Goal: Task Accomplishment & Management: Complete application form

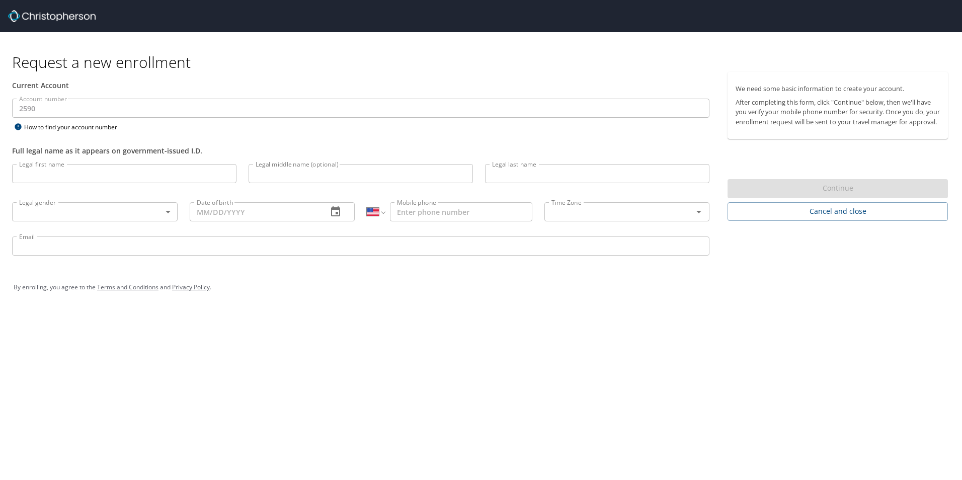
select select "US"
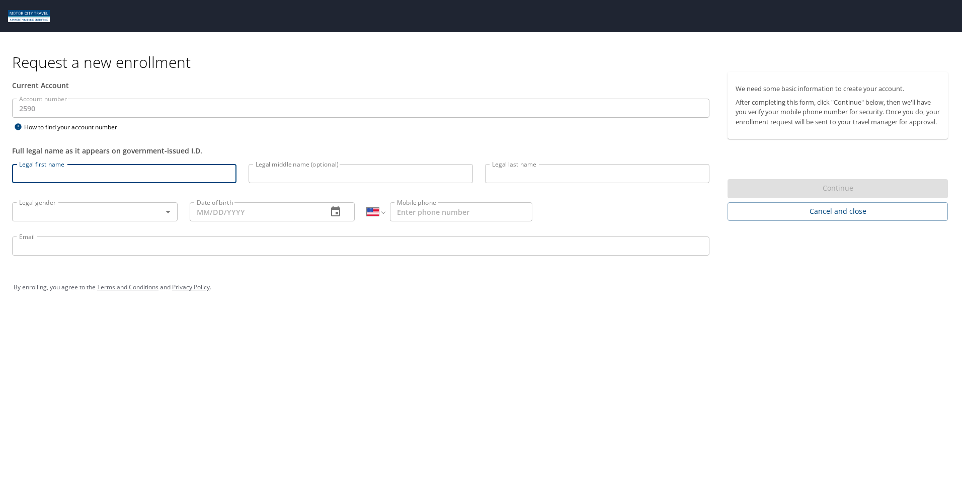
click at [139, 175] on input "Legal first name" at bounding box center [124, 173] width 224 height 19
type input "[PERSON_NAME]"
type input "[DATE]"
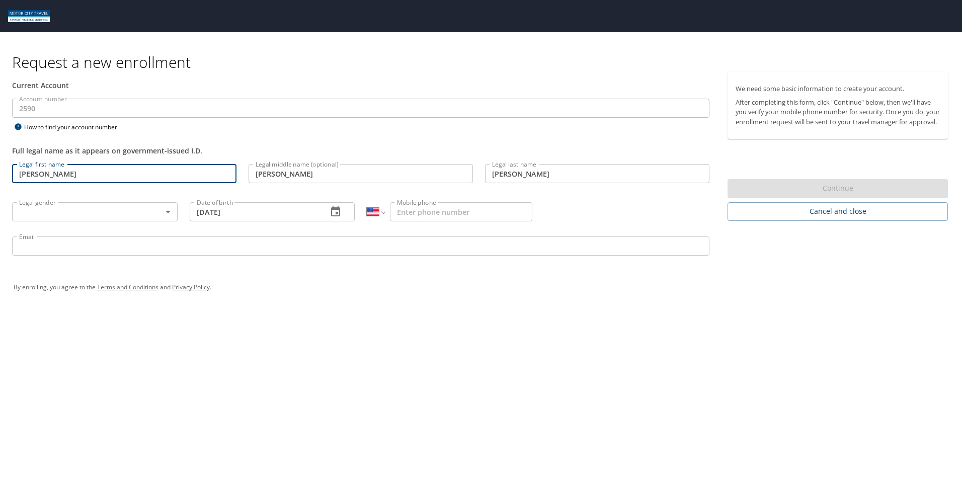
type input "[PHONE_NUMBER]"
type input "[EMAIL_ADDRESS][DOMAIN_NAME]"
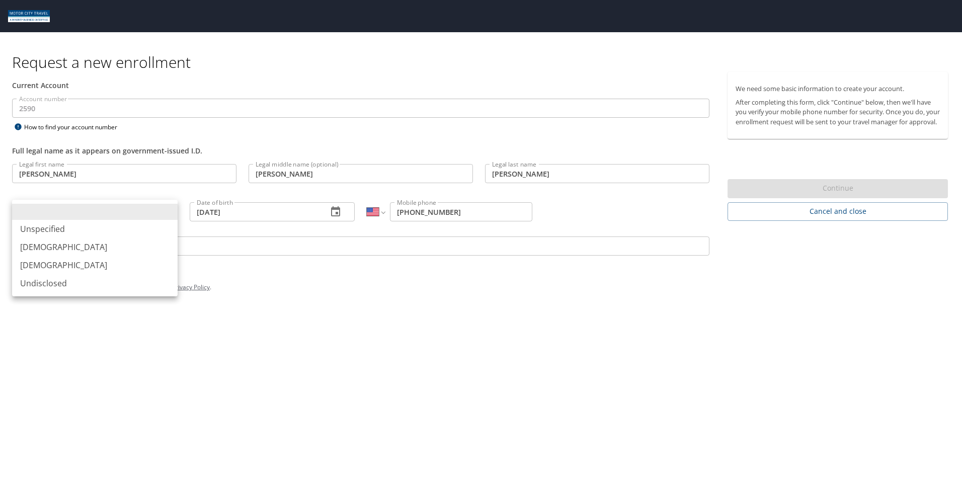
click at [60, 211] on body "Request a new enrollment Current Account Account number 2590 Account number How…" at bounding box center [481, 240] width 962 height 480
click at [37, 267] on li "[DEMOGRAPHIC_DATA]" at bounding box center [95, 265] width 166 height 18
type input "[DEMOGRAPHIC_DATA]"
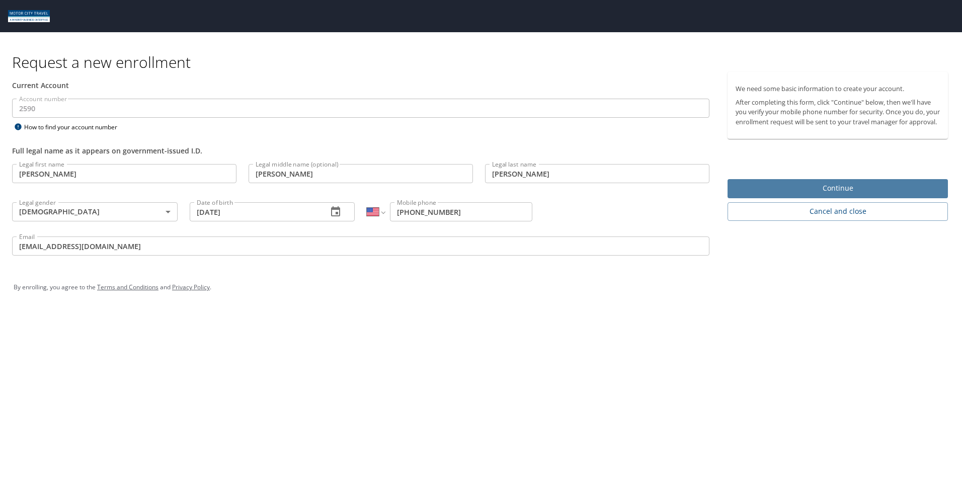
click at [848, 195] on span "Continue" at bounding box center [838, 188] width 204 height 13
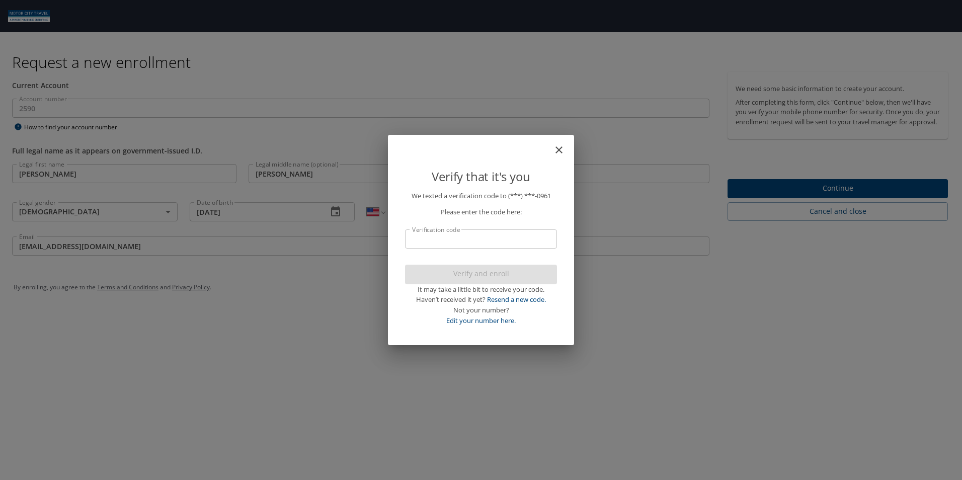
click at [457, 242] on input "Verification code" at bounding box center [481, 238] width 152 height 19
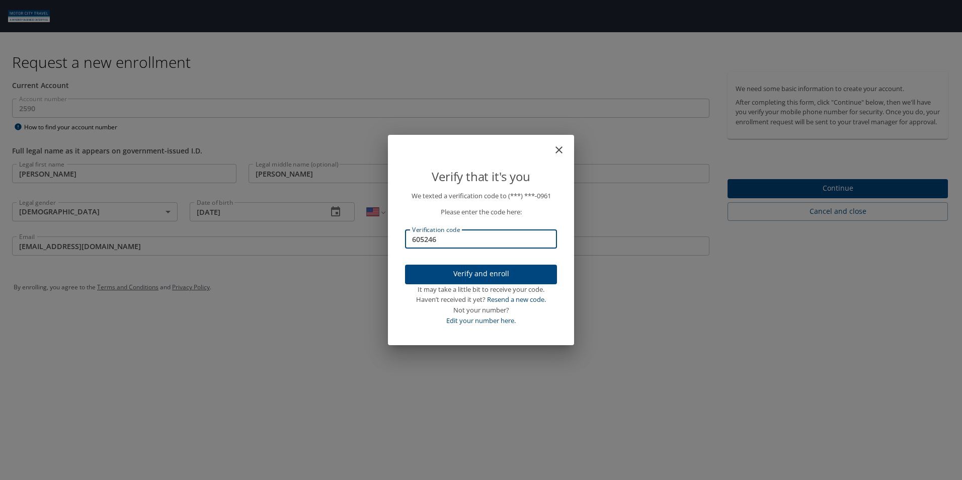
type input "605246"
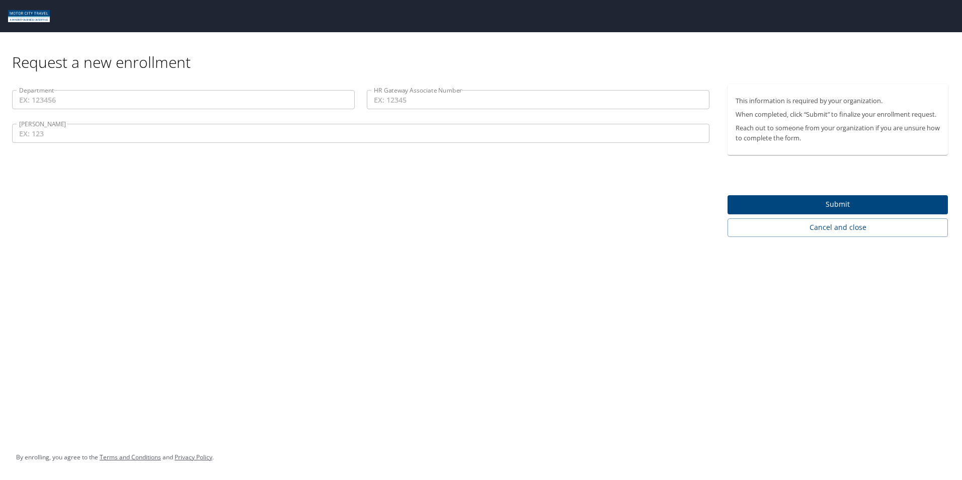
click at [72, 136] on input "[PERSON_NAME]" at bounding box center [361, 133] width 698 height 19
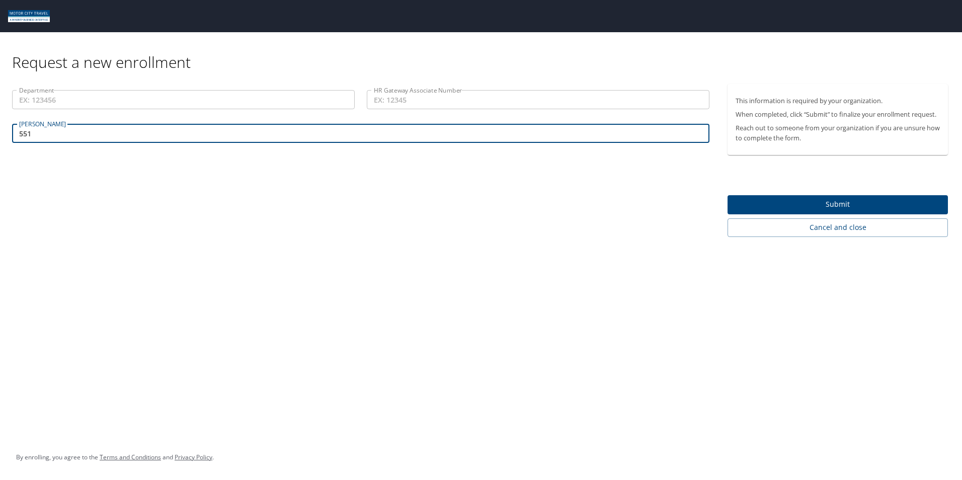
type input "551"
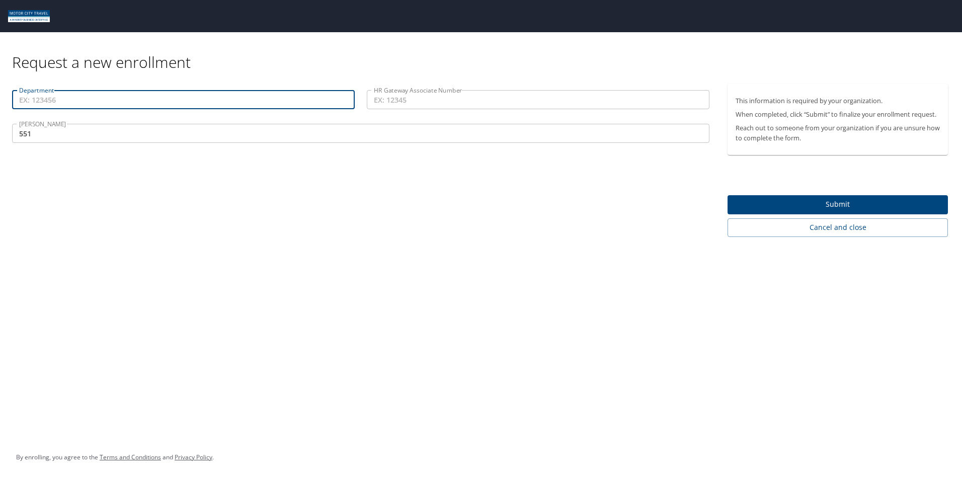
click at [60, 104] on input "Department" at bounding box center [183, 99] width 343 height 19
paste input "09013"
type input "09013"
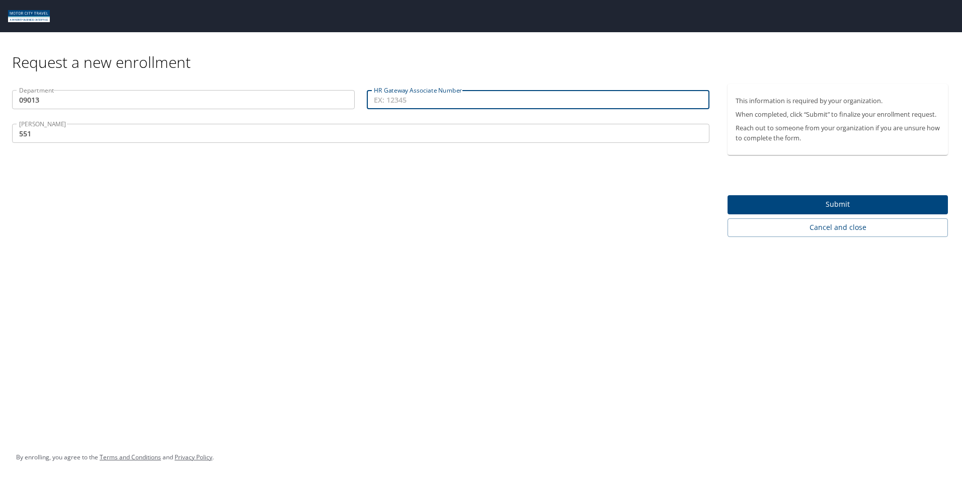
click at [410, 103] on input "HR Gateway Associate Number" at bounding box center [538, 99] width 343 height 19
click at [411, 107] on input "HR Gateway Associate Number" at bounding box center [538, 99] width 343 height 19
click at [407, 100] on input "HR Gateway Associate Number" at bounding box center [538, 99] width 343 height 19
paste input "020258"
type input "020258"
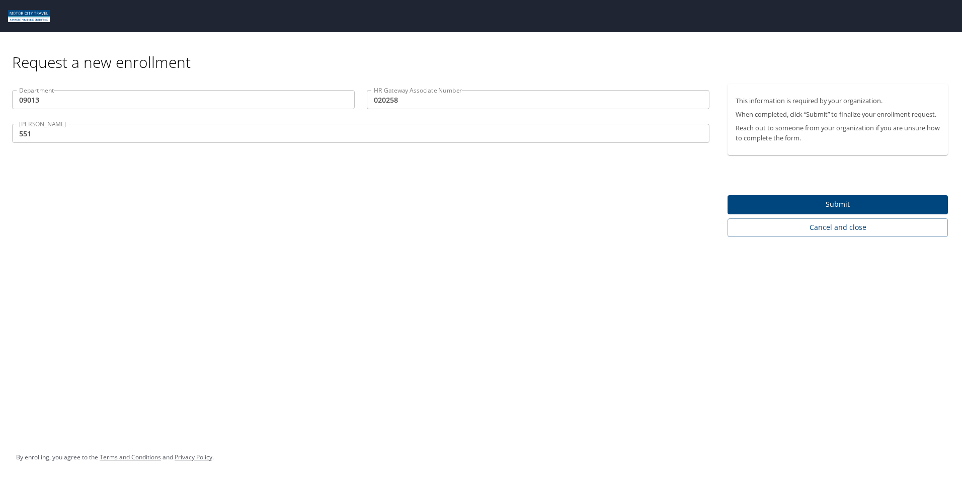
click at [287, 231] on div "Department 09013 Department HR Gateway Associate Number 020258 HR Gateway Assoc…" at bounding box center [361, 160] width 722 height 153
click at [849, 205] on span "Submit" at bounding box center [838, 204] width 204 height 13
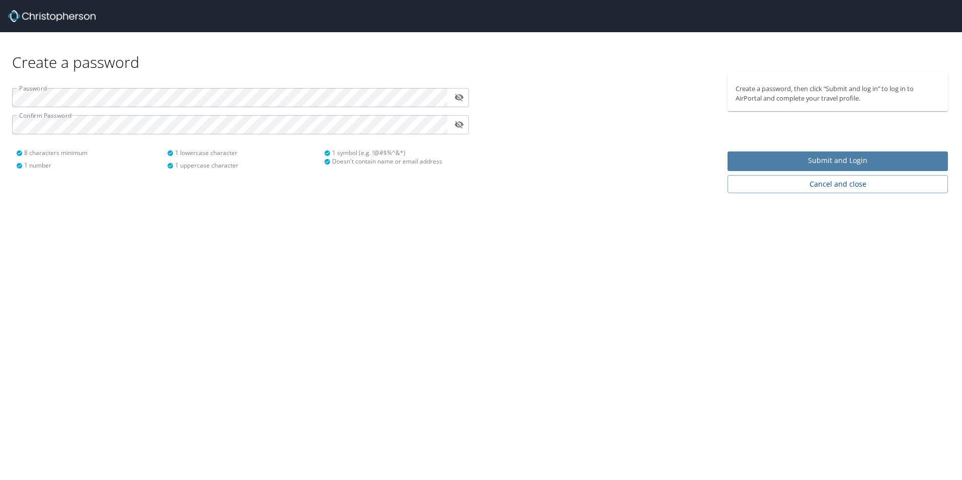
click at [869, 163] on span "Submit and Login" at bounding box center [838, 161] width 204 height 13
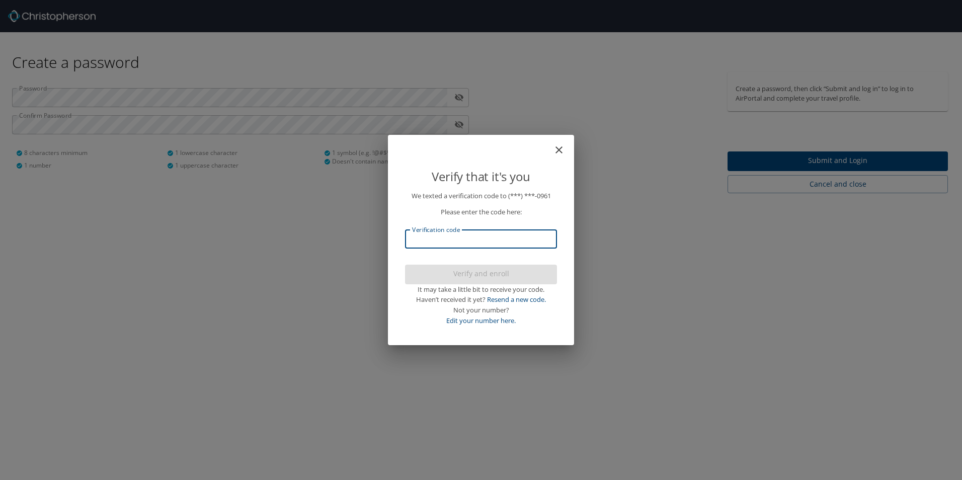
click at [503, 243] on input "Verification code" at bounding box center [481, 238] width 152 height 19
type input "040873"
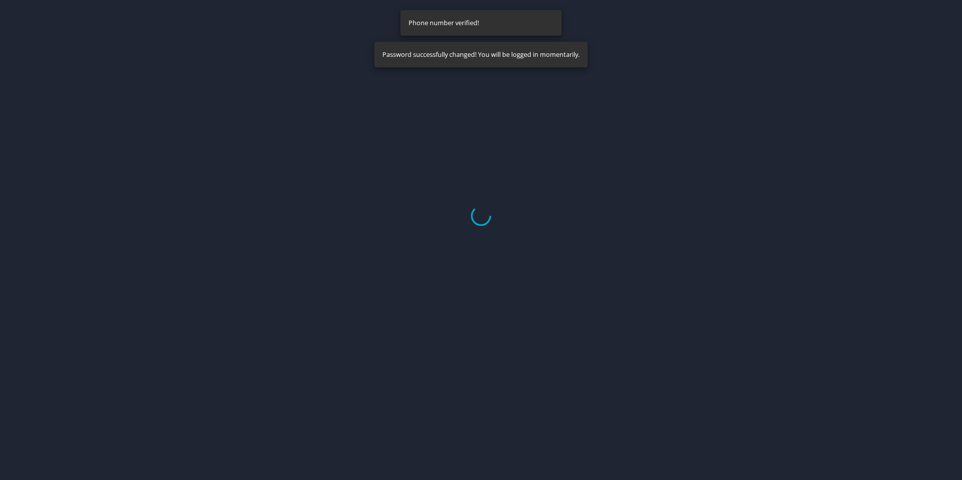
select select "US"
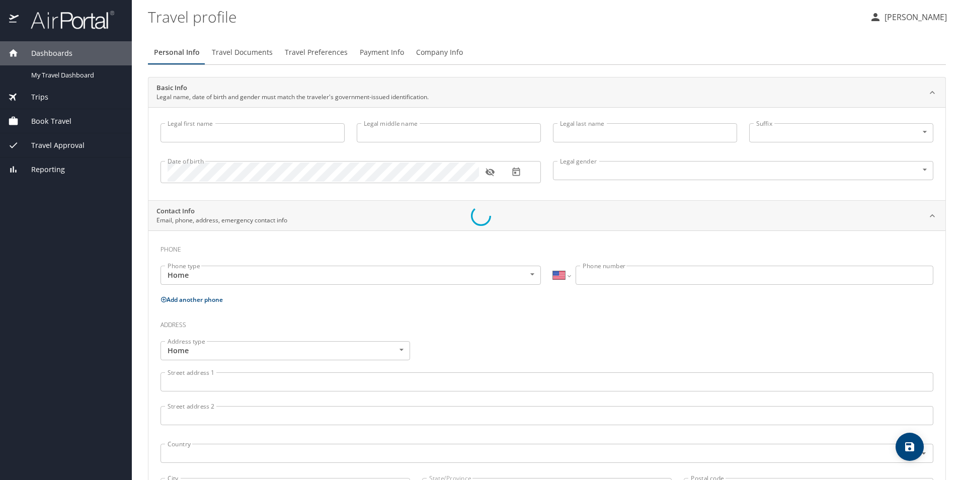
type input "[PERSON_NAME]"
type input "[DEMOGRAPHIC_DATA]"
select select "US"
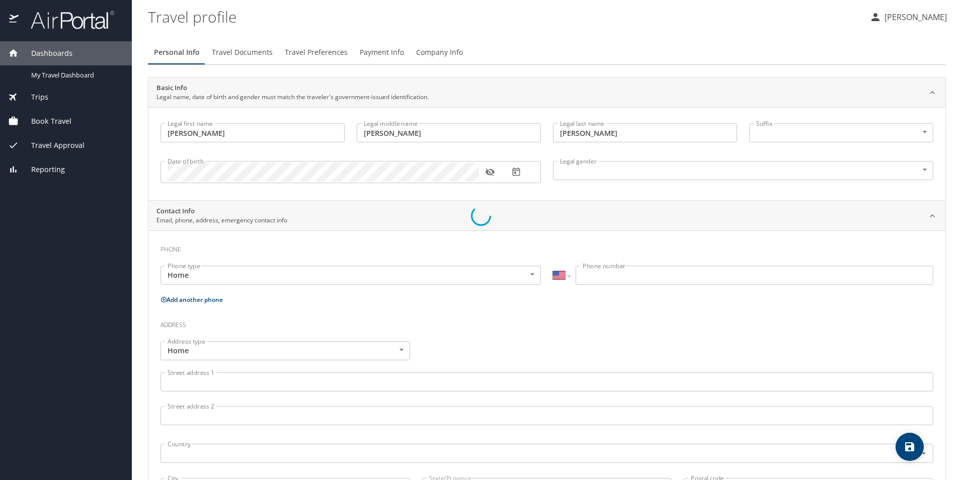
select select "US"
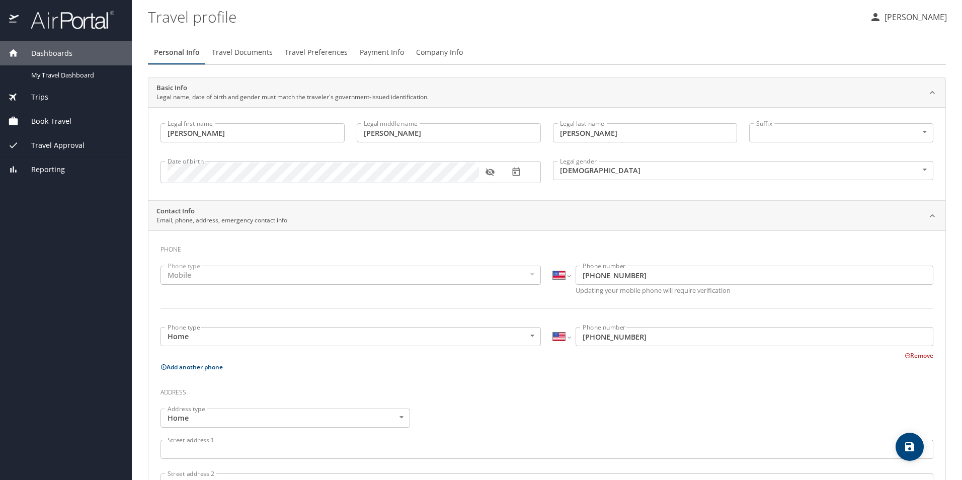
click at [817, 139] on body "Dashboards My Travel Dashboard Trips Current / Future Trips Past Trips Trips Mi…" at bounding box center [481, 240] width 962 height 480
click at [817, 139] on li at bounding box center [835, 133] width 182 height 16
click at [491, 176] on icon "button" at bounding box center [490, 172] width 10 height 10
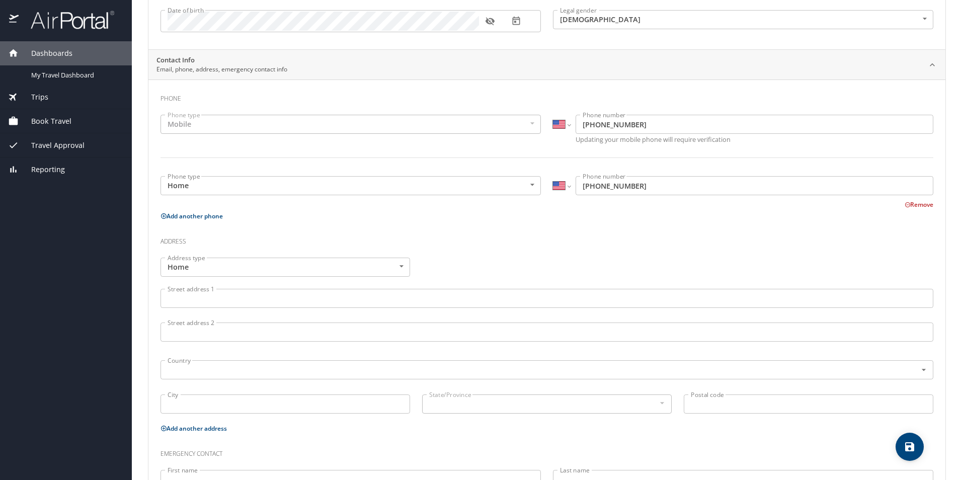
scroll to position [201, 0]
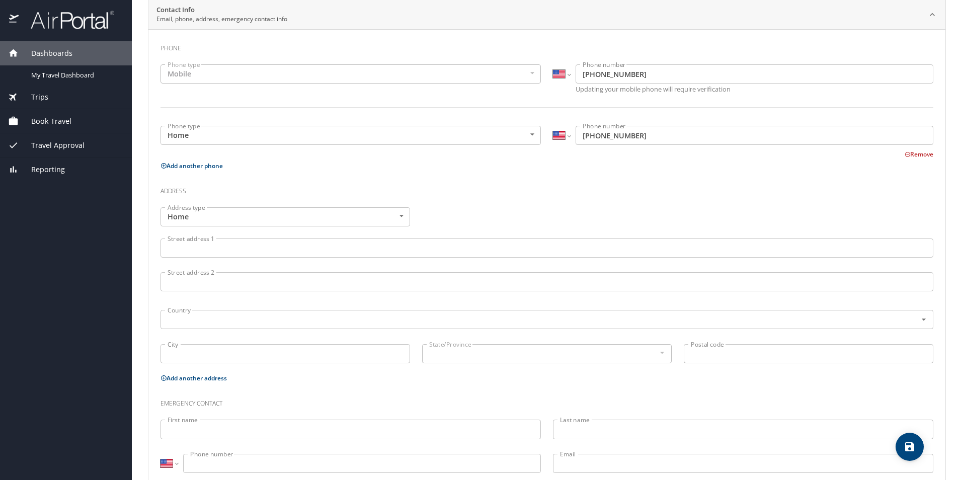
click at [250, 252] on input "Street address 1" at bounding box center [547, 248] width 773 height 19
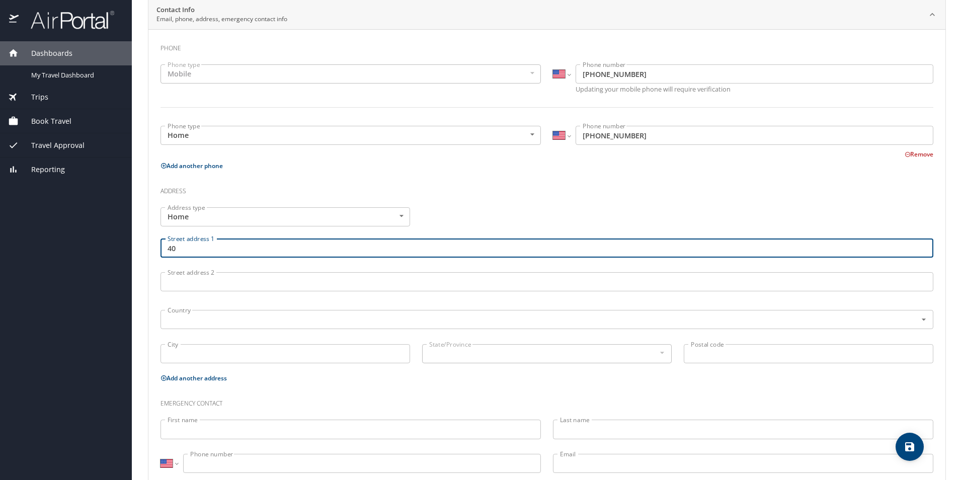
type input "4"
type input "4055"
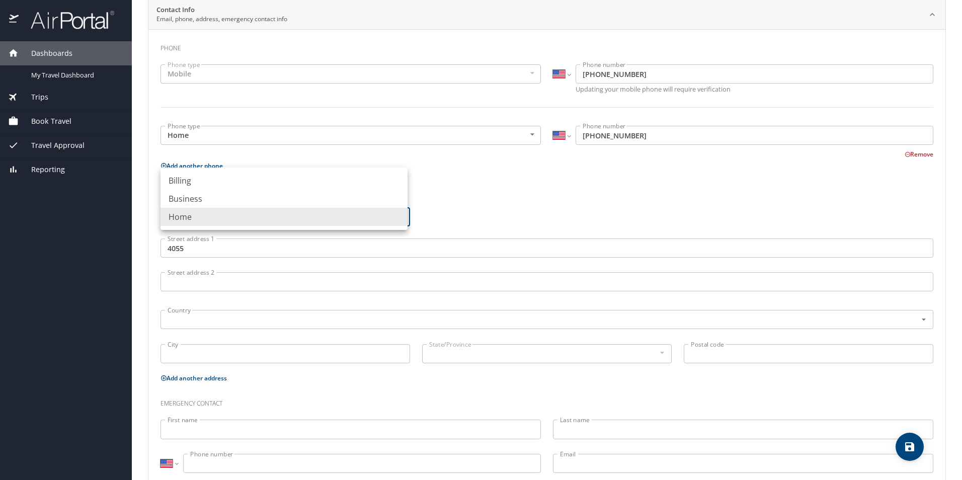
click at [396, 218] on body "Dashboards My Travel Dashboard Trips Current / Future Trips Past Trips Trips Mi…" at bounding box center [481, 240] width 962 height 480
click at [184, 205] on li "Business" at bounding box center [284, 199] width 247 height 18
type input "Business"
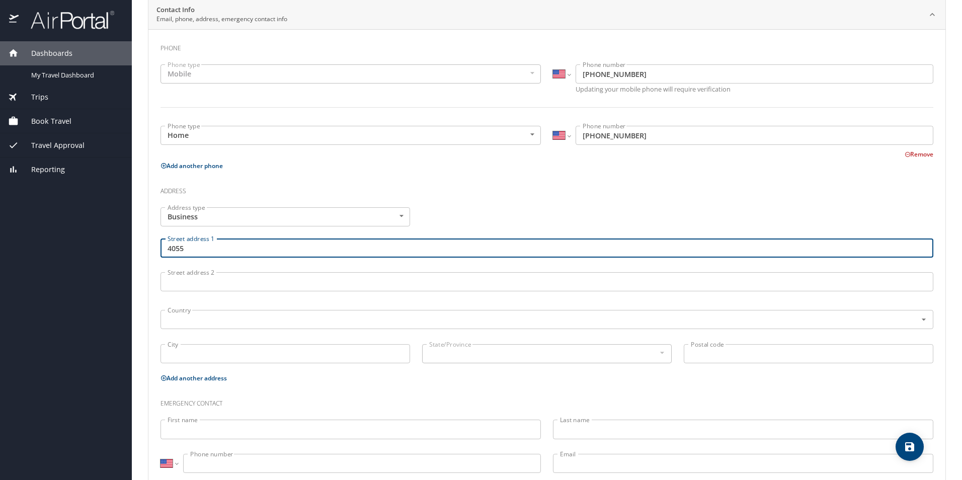
drag, startPoint x: 186, startPoint y: 247, endPoint x: 157, endPoint y: 247, distance: 29.2
click at [157, 247] on div "Street address 1 4055 Street address 1" at bounding box center [547, 250] width 785 height 34
type input "925 N. Main Street"
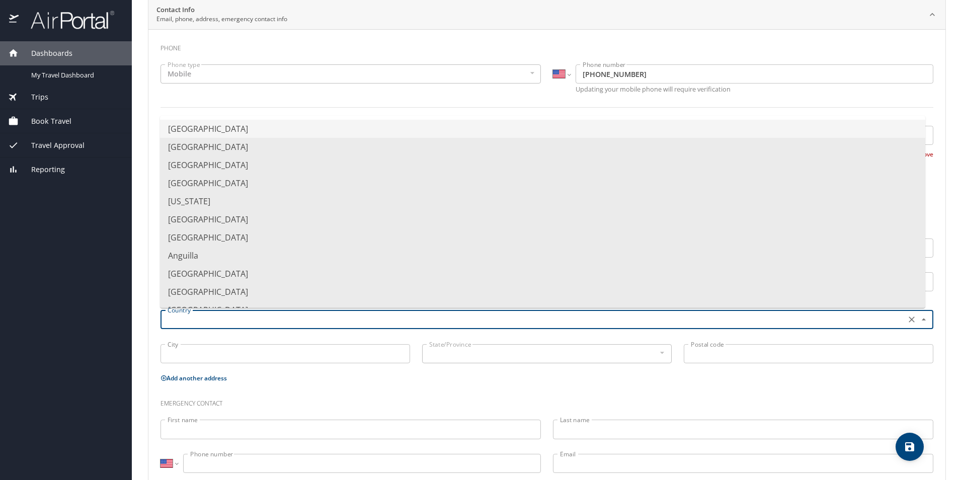
click at [185, 317] on input "text" at bounding box center [532, 319] width 737 height 13
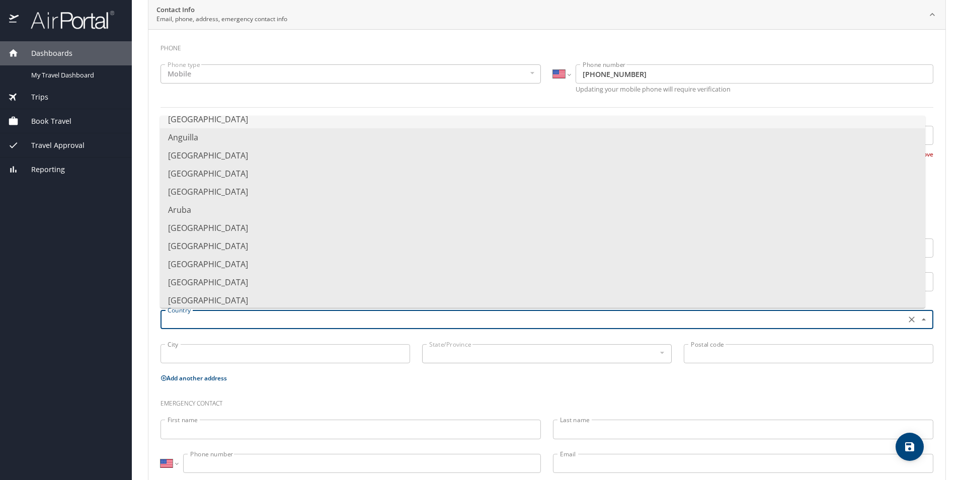
scroll to position [0, 0]
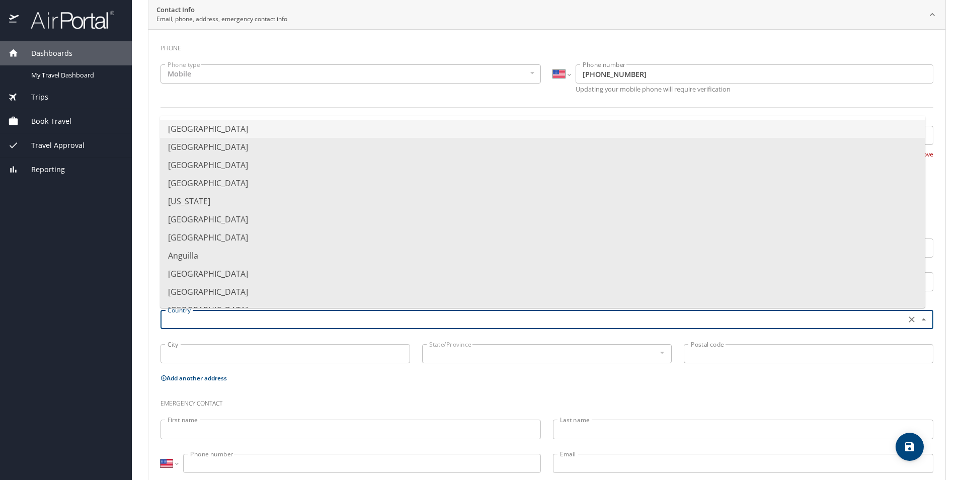
click at [211, 126] on li "United States of America" at bounding box center [542, 129] width 765 height 18
type input "United States of America"
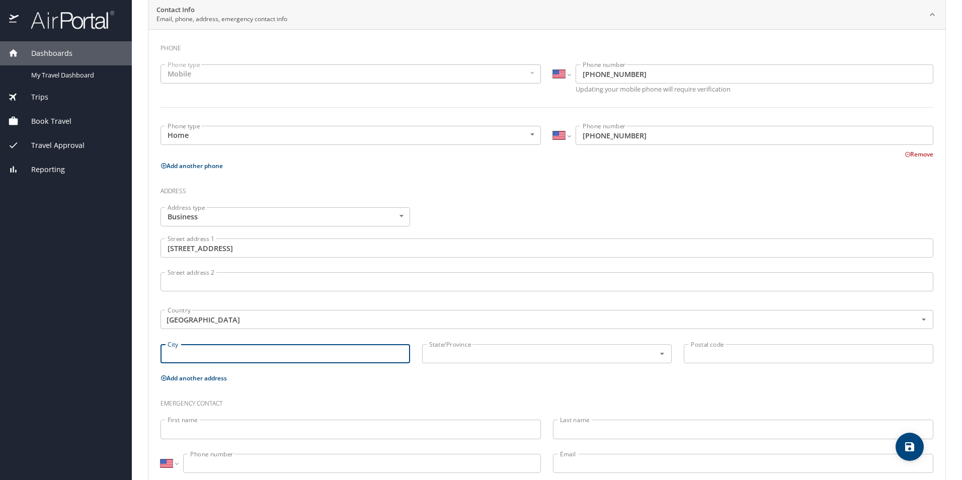
click at [201, 357] on input "City" at bounding box center [286, 353] width 250 height 19
type input "Ligonier"
click at [472, 351] on input "text" at bounding box center [532, 353] width 214 height 13
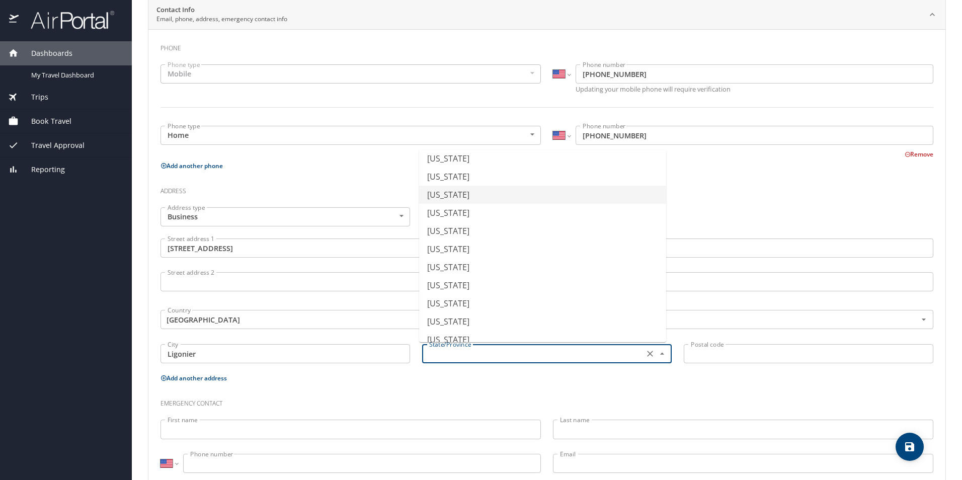
scroll to position [101, 0]
click at [443, 317] on li "Indiana" at bounding box center [542, 316] width 247 height 18
type input "Indiana"
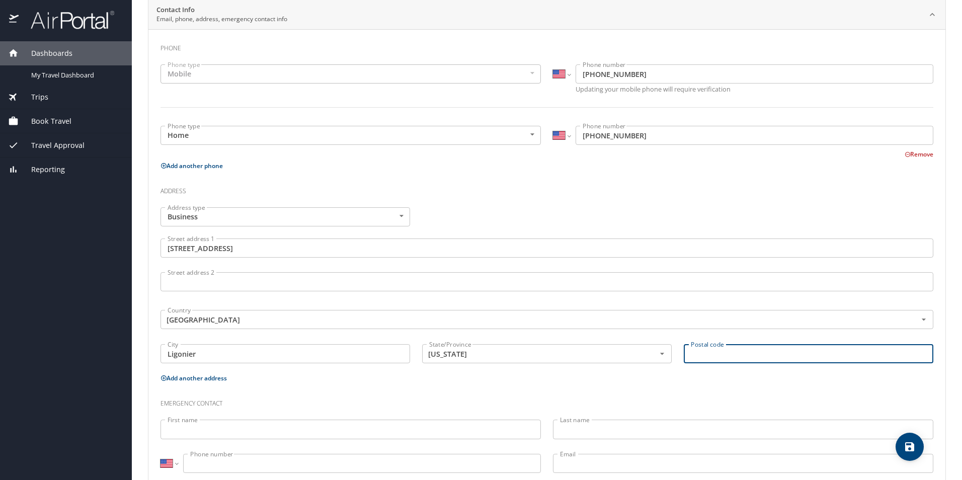
click at [745, 359] on input "Postal code" at bounding box center [809, 353] width 250 height 19
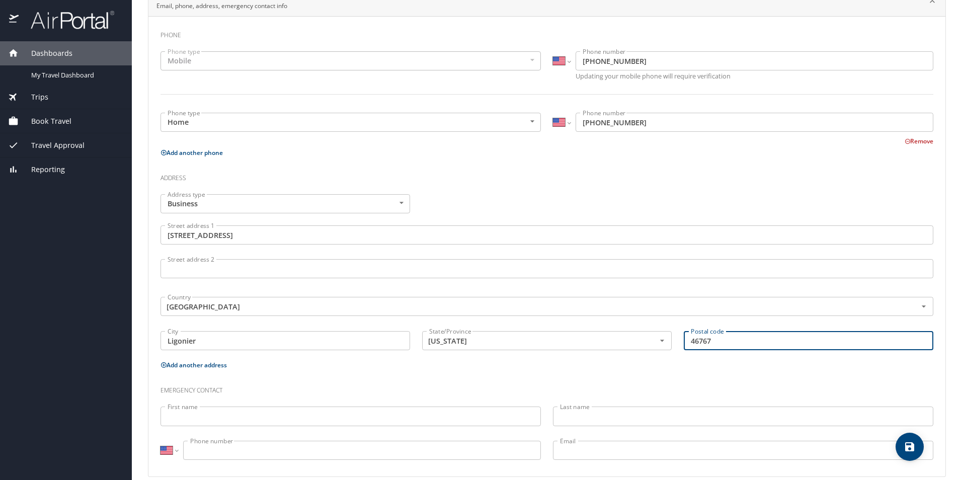
scroll to position [227, 0]
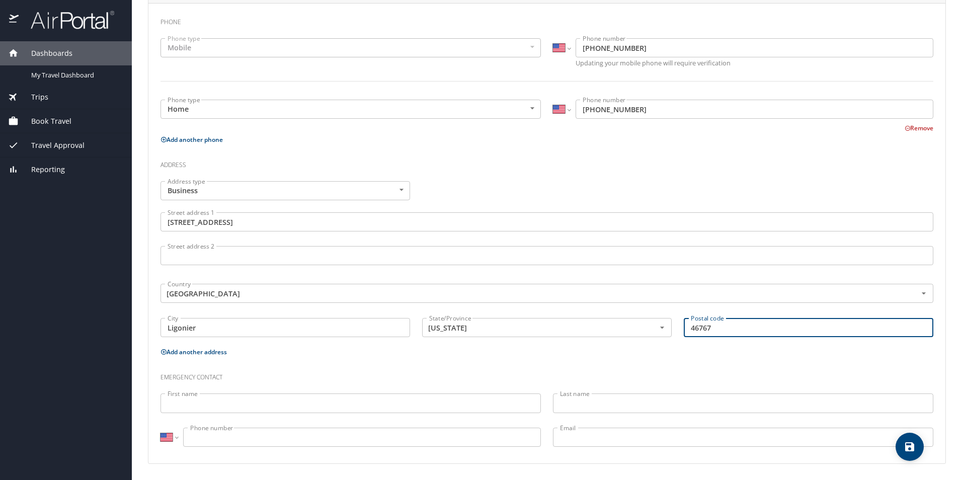
type input "46767"
click at [197, 402] on input "First name" at bounding box center [351, 403] width 380 height 19
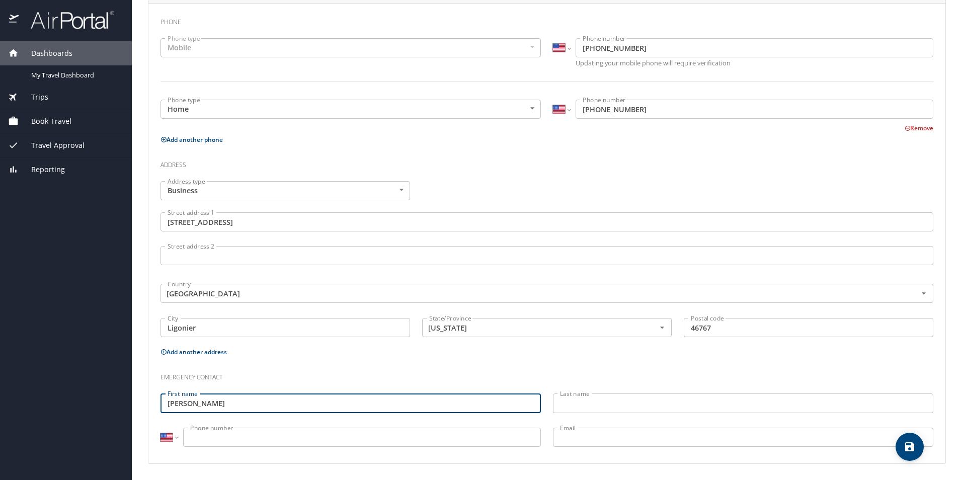
type input "Thomas"
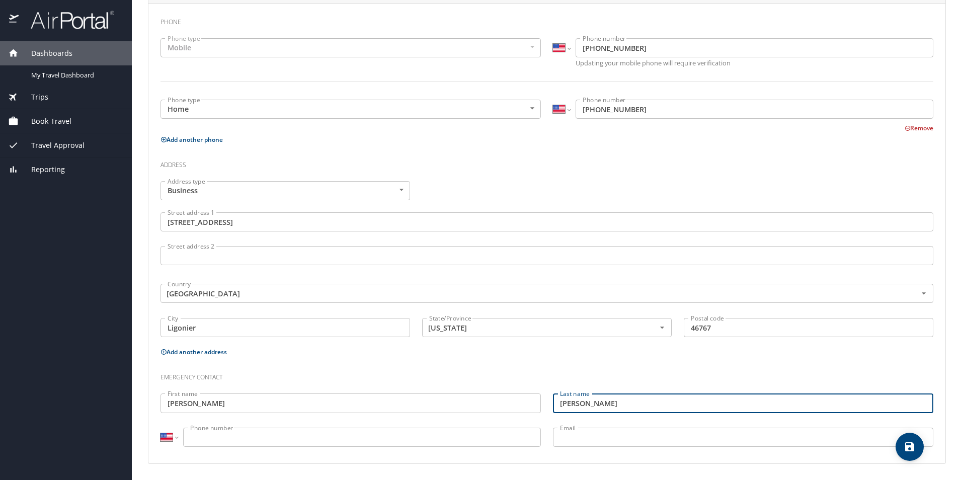
type input "[PERSON_NAME]"
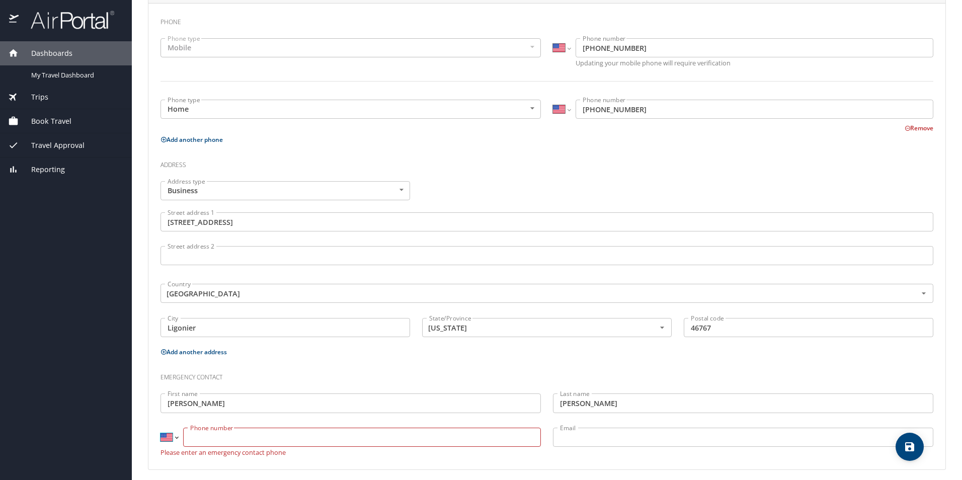
click at [177, 440] on select "International [GEOGRAPHIC_DATA] [GEOGRAPHIC_DATA] [GEOGRAPHIC_DATA] [GEOGRAPHIC…" at bounding box center [169, 437] width 17 height 19
click at [161, 428] on select "International [GEOGRAPHIC_DATA] [GEOGRAPHIC_DATA] [GEOGRAPHIC_DATA] [GEOGRAPHIC…" at bounding box center [169, 437] width 17 height 19
click at [175, 437] on select "International [GEOGRAPHIC_DATA] [GEOGRAPHIC_DATA] [GEOGRAPHIC_DATA] [GEOGRAPHIC…" at bounding box center [169, 437] width 17 height 19
click at [161, 428] on select "International [GEOGRAPHIC_DATA] [GEOGRAPHIC_DATA] [GEOGRAPHIC_DATA] [GEOGRAPHIC…" at bounding box center [169, 437] width 17 height 19
click at [192, 437] on input "Phone number" at bounding box center [362, 437] width 358 height 19
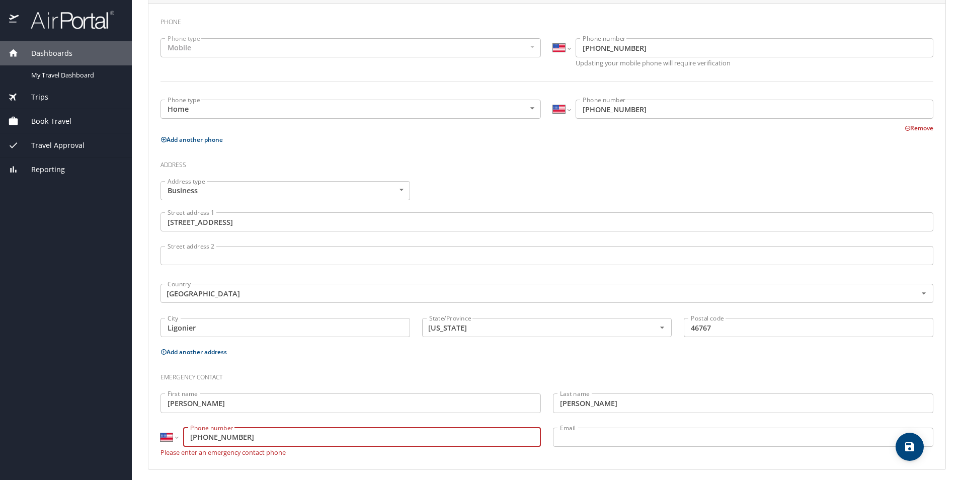
type input "(260) 318-5207"
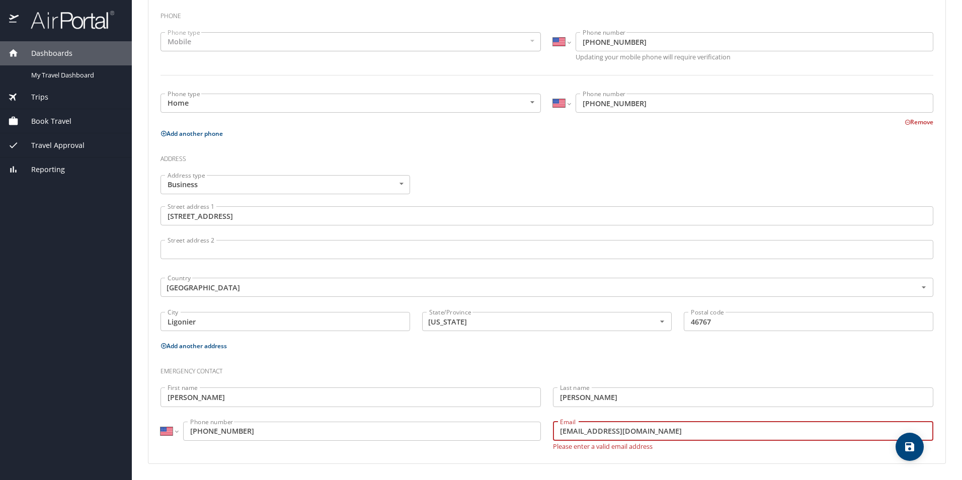
type input "tbalyeat@bjproductioninc.com"
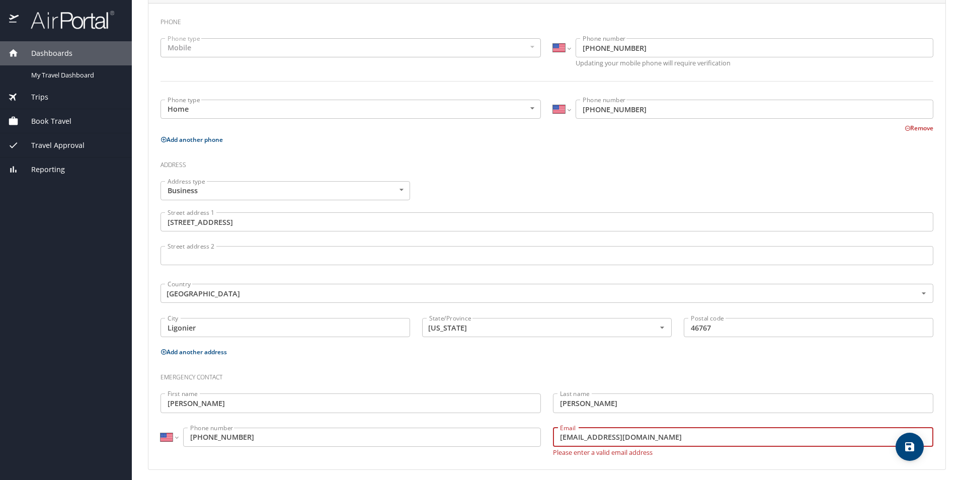
click at [604, 457] on div "Phone Phone type Mobile Mobile Phone type International Afghanistan Åland Islan…" at bounding box center [546, 236] width 797 height 467
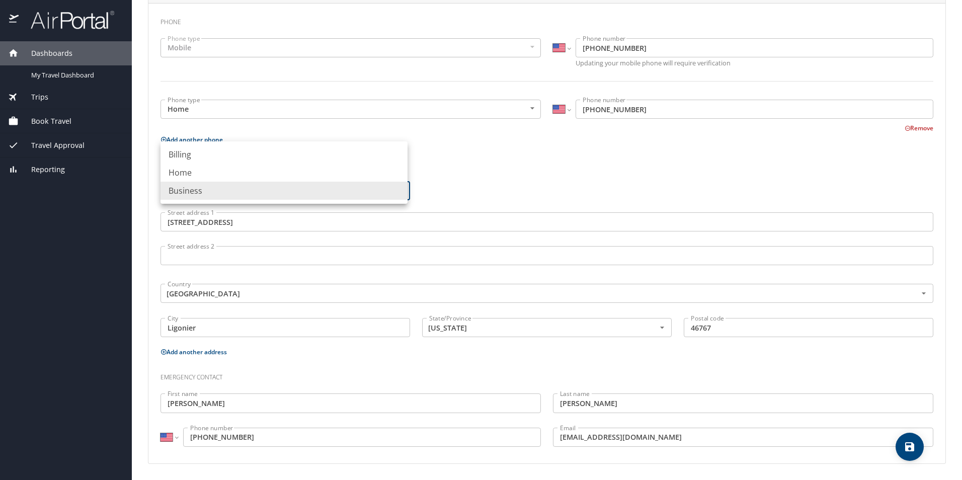
click at [266, 192] on body "Dashboards My Travel Dashboard Trips Current / Future Trips Past Trips Trips Mi…" at bounding box center [481, 240] width 962 height 480
click at [189, 174] on li "Home" at bounding box center [284, 173] width 247 height 18
type input "Home"
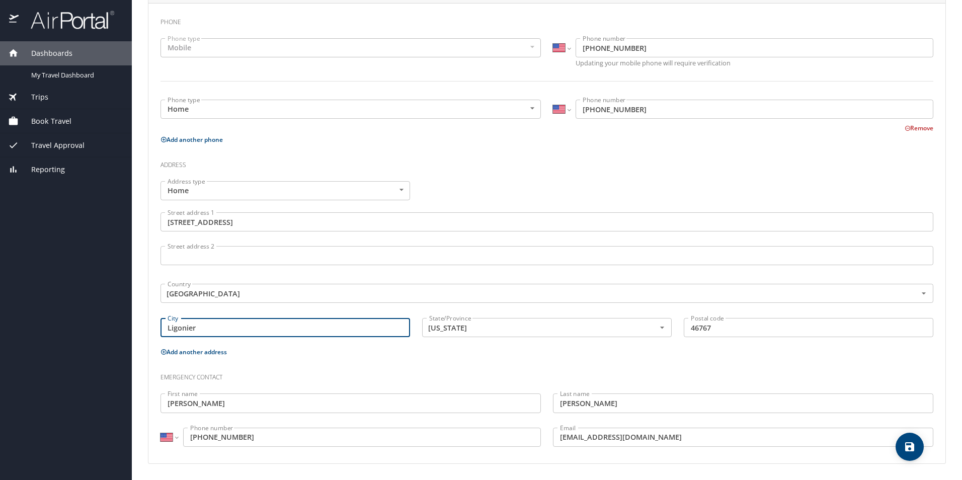
click at [185, 329] on input "Ligonier" at bounding box center [286, 327] width 250 height 19
type input "Rome City"
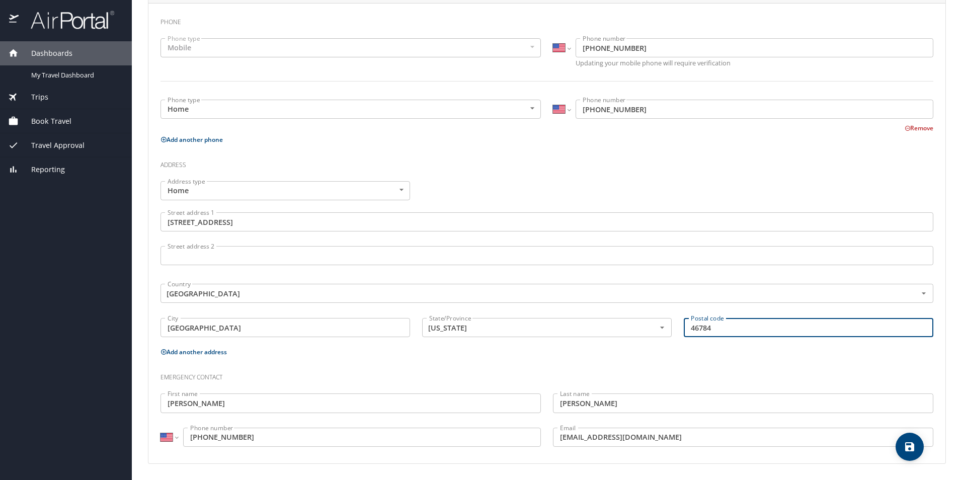
type input "46784"
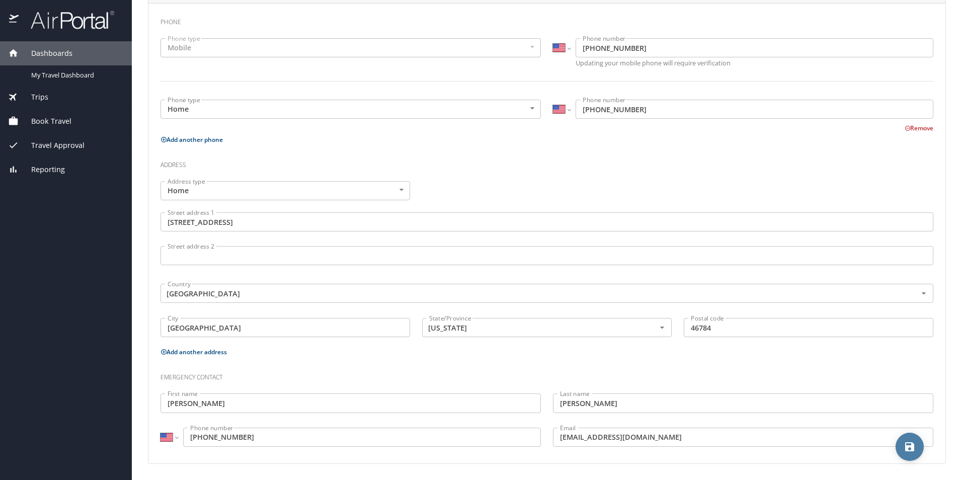
click at [912, 450] on icon "save" at bounding box center [909, 446] width 9 height 9
select select "US"
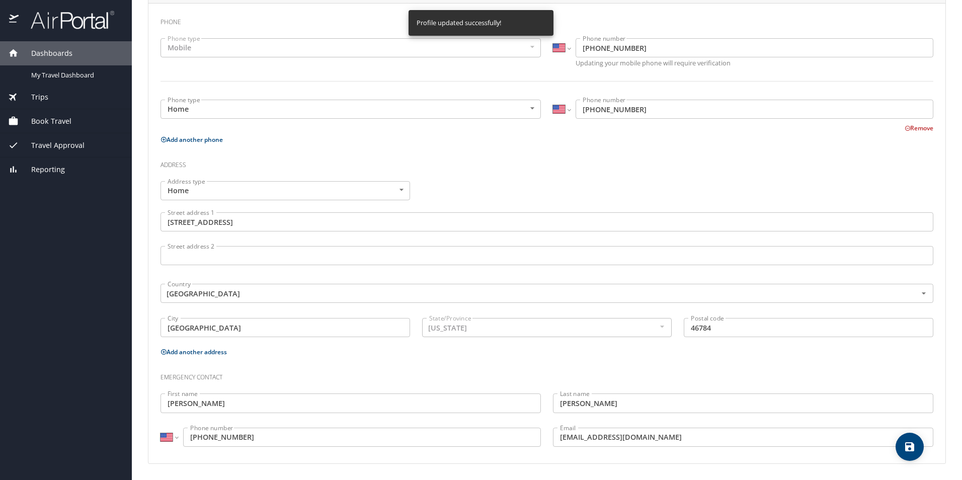
select select "US"
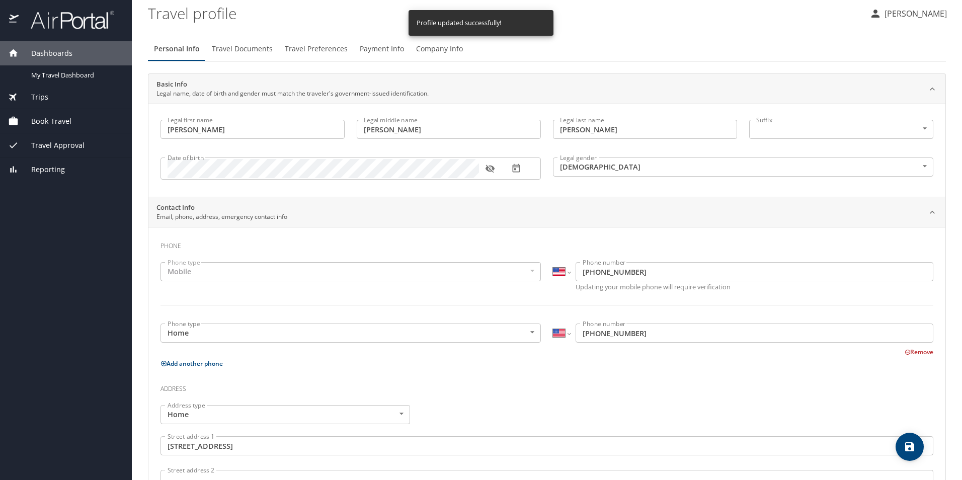
scroll to position [0, 0]
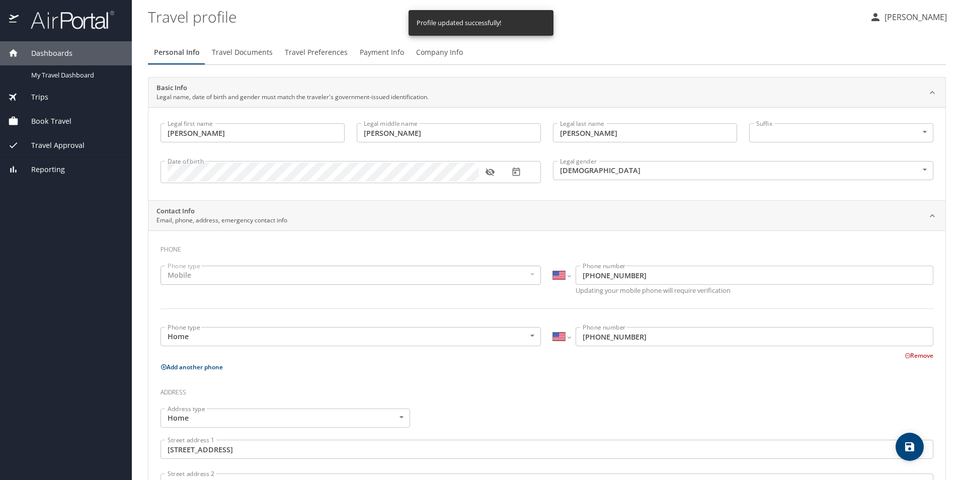
click at [239, 51] on span "Travel Documents" at bounding box center [242, 52] width 61 height 13
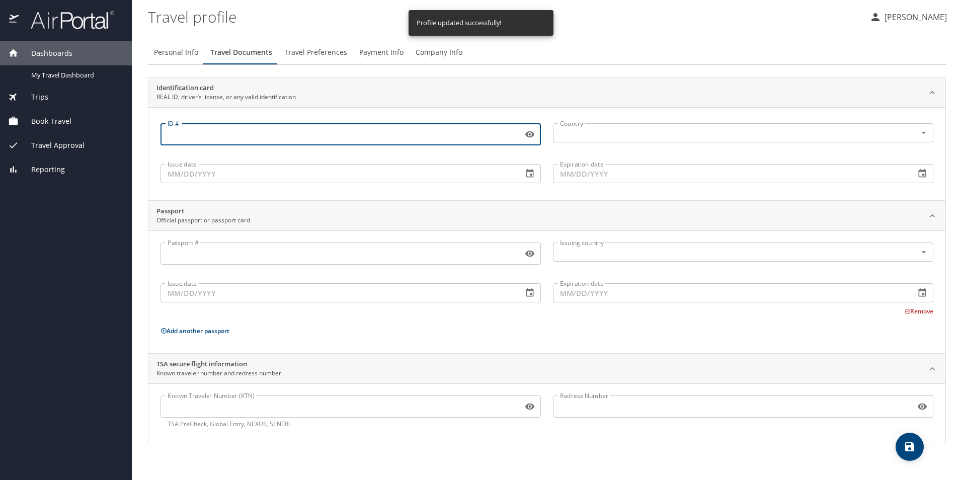
click at [212, 131] on input "ID #" at bounding box center [340, 134] width 358 height 19
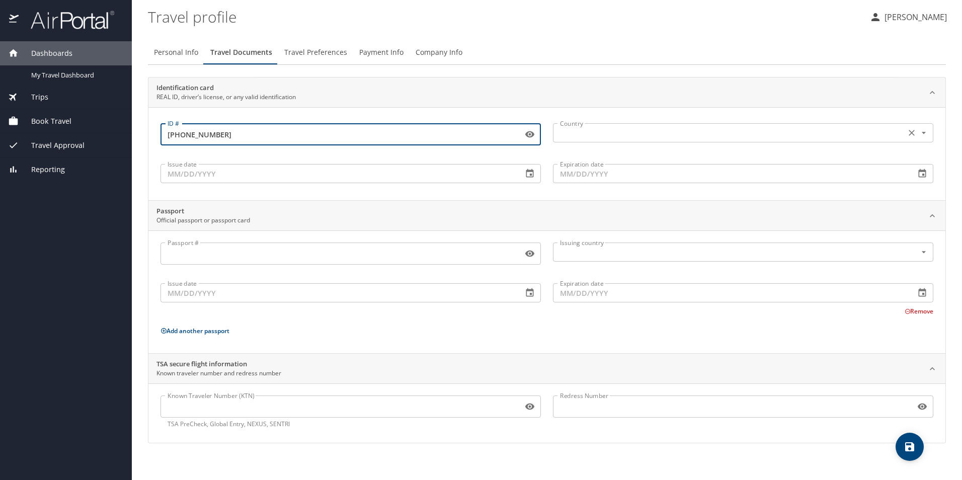
type input "0720-03-5775"
click at [616, 133] on input "text" at bounding box center [728, 132] width 345 height 13
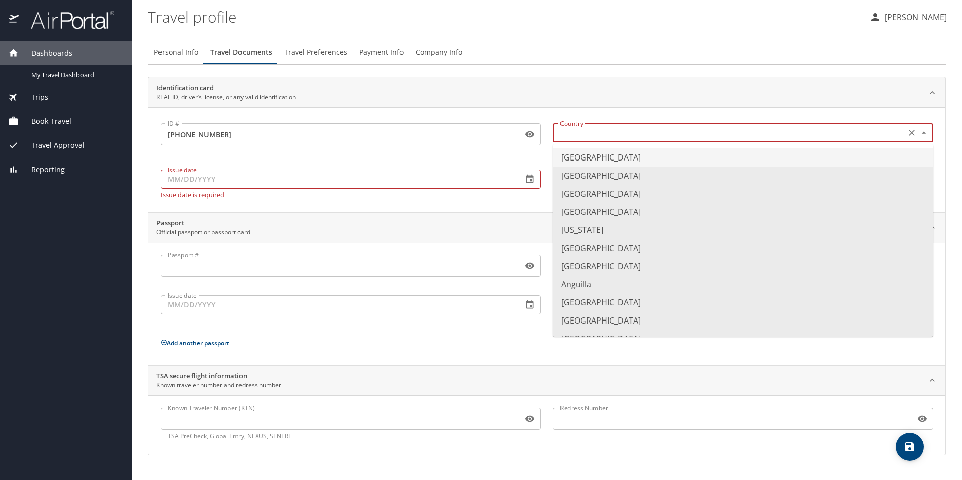
click at [607, 161] on li "United States of America" at bounding box center [743, 157] width 380 height 18
type input "United States of America"
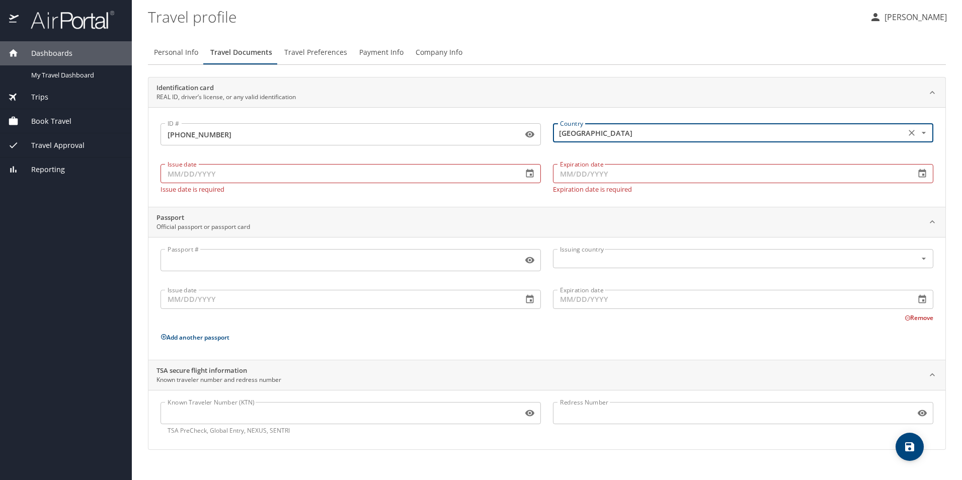
click at [456, 177] on input "Issue date" at bounding box center [338, 173] width 354 height 19
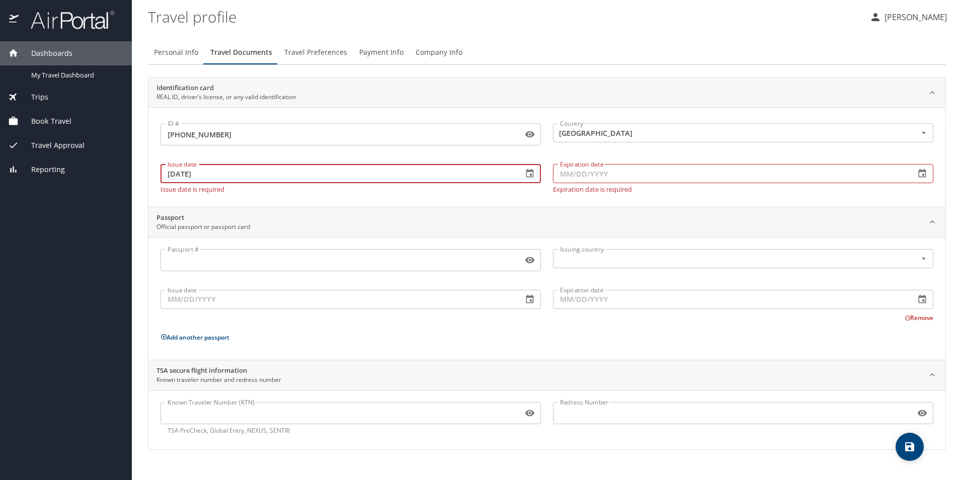
type input "01/31/2024"
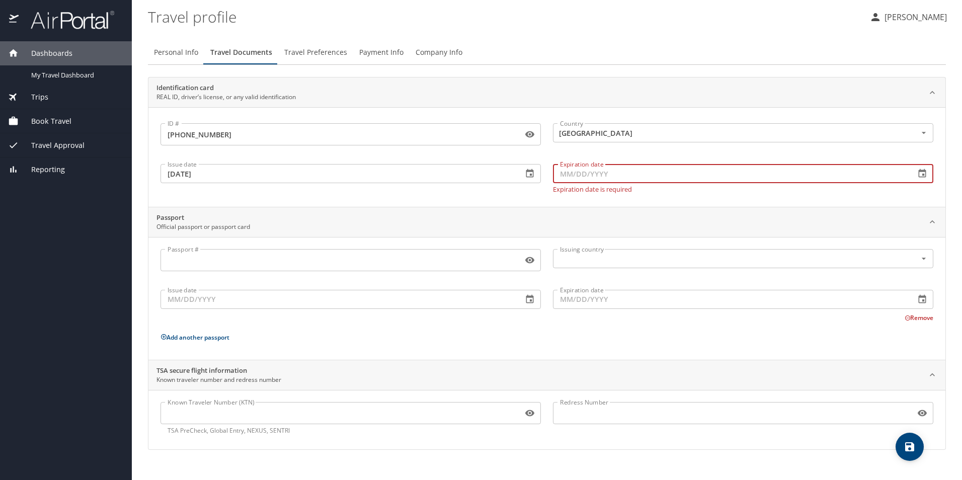
click at [634, 177] on input "Expiration date" at bounding box center [730, 173] width 354 height 19
type input "11/15/2030"
click at [356, 336] on p "Add another passport" at bounding box center [547, 337] width 773 height 13
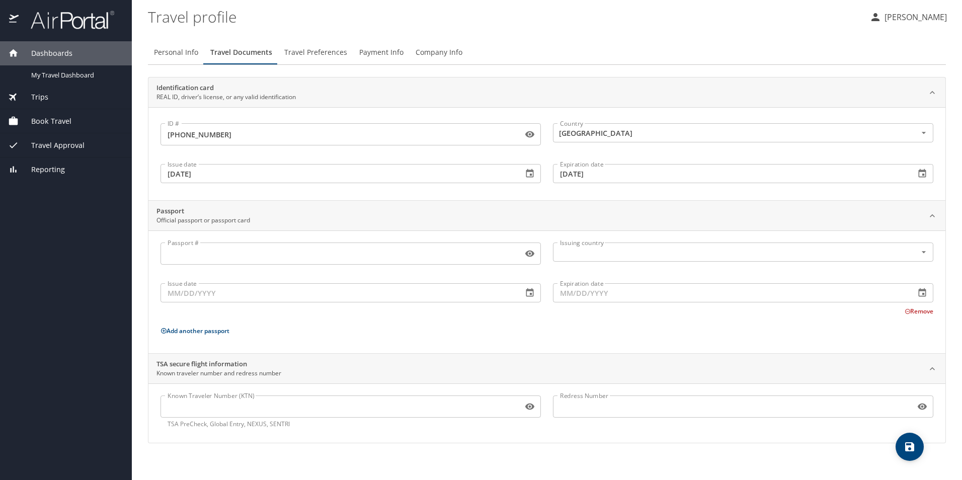
drag, startPoint x: 316, startPoint y: 53, endPoint x: 498, endPoint y: 506, distance: 487.6
click at [498, 480] on html "Dashboards My Travel Dashboard Trips Current / Future Trips Past Trips Trips Mi…" at bounding box center [481, 240] width 962 height 480
click at [909, 443] on icon "save" at bounding box center [909, 446] width 9 height 9
click at [310, 54] on span "Travel Preferences" at bounding box center [315, 52] width 63 height 13
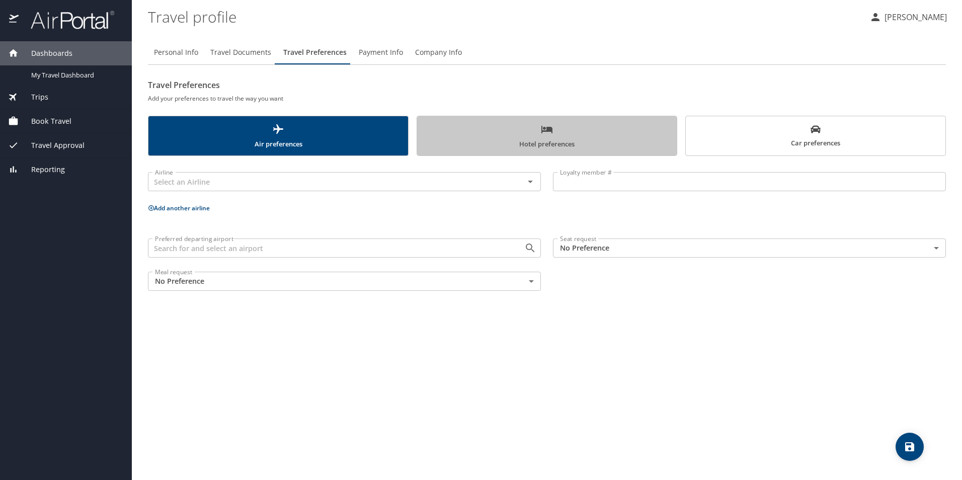
click at [516, 134] on span "Hotel preferences" at bounding box center [547, 136] width 248 height 27
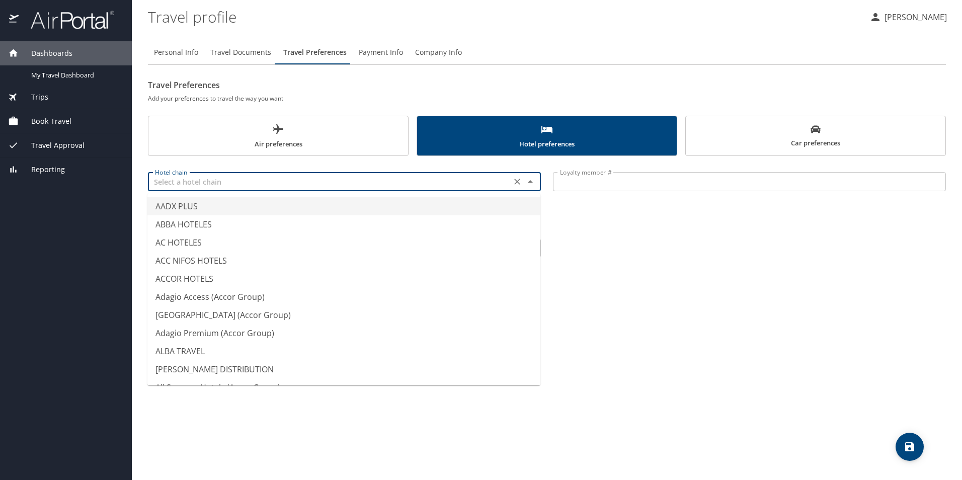
click at [485, 180] on input "text" at bounding box center [329, 181] width 357 height 13
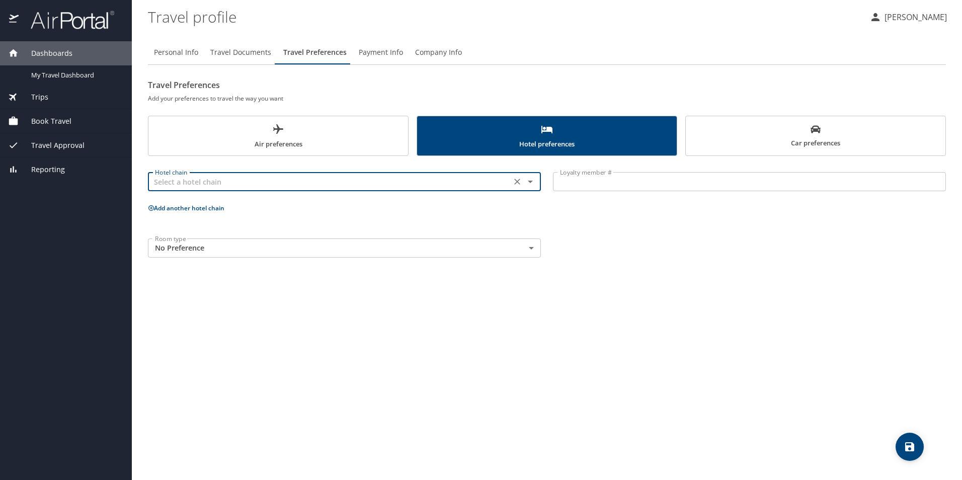
click at [388, 48] on span "Payment Info" at bounding box center [381, 52] width 44 height 13
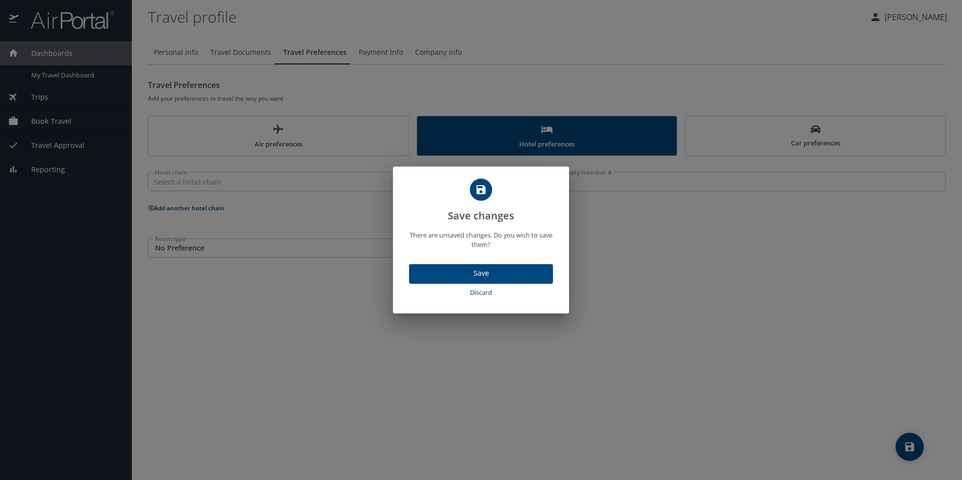
drag, startPoint x: 482, startPoint y: 292, endPoint x: 498, endPoint y: 375, distance: 84.7
click at [496, 375] on div "Save changes There are unsaved changes. Do you wish to save them? Save Discard" at bounding box center [481, 240] width 962 height 480
click at [484, 292] on span "Discard" at bounding box center [481, 293] width 136 height 12
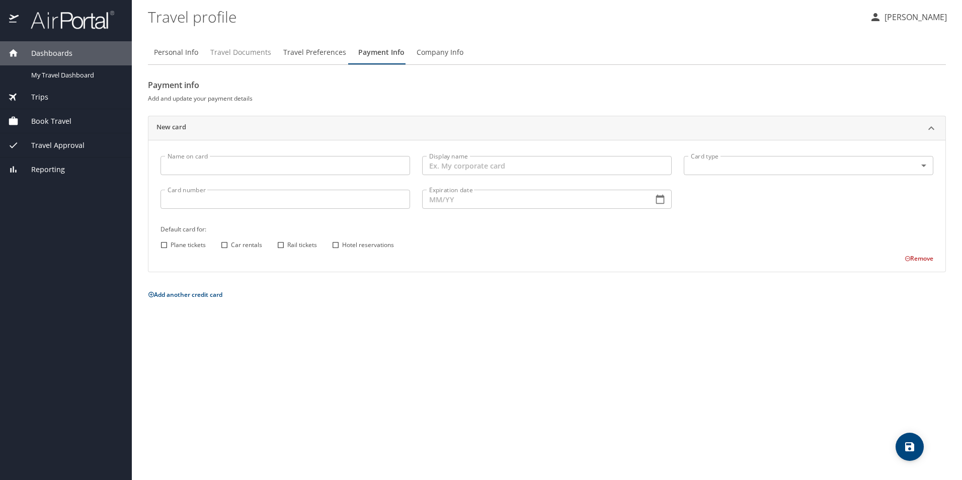
click at [256, 51] on span "Travel Documents" at bounding box center [240, 52] width 61 height 13
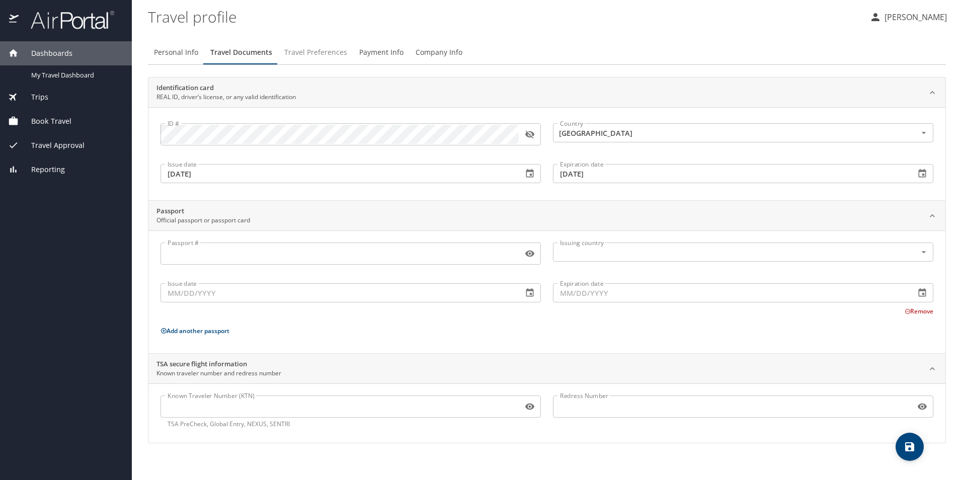
click at [300, 52] on span "Travel Preferences" at bounding box center [315, 52] width 63 height 13
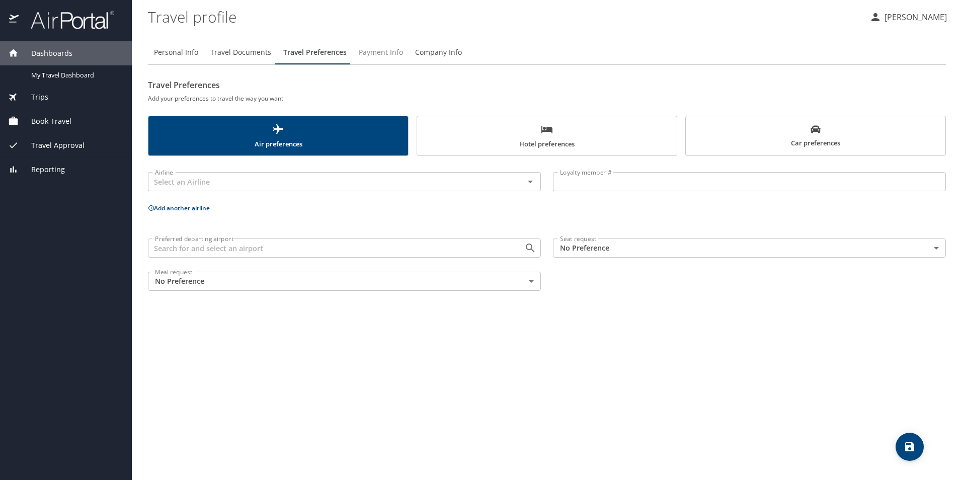
click at [373, 50] on span "Payment Info" at bounding box center [381, 52] width 44 height 13
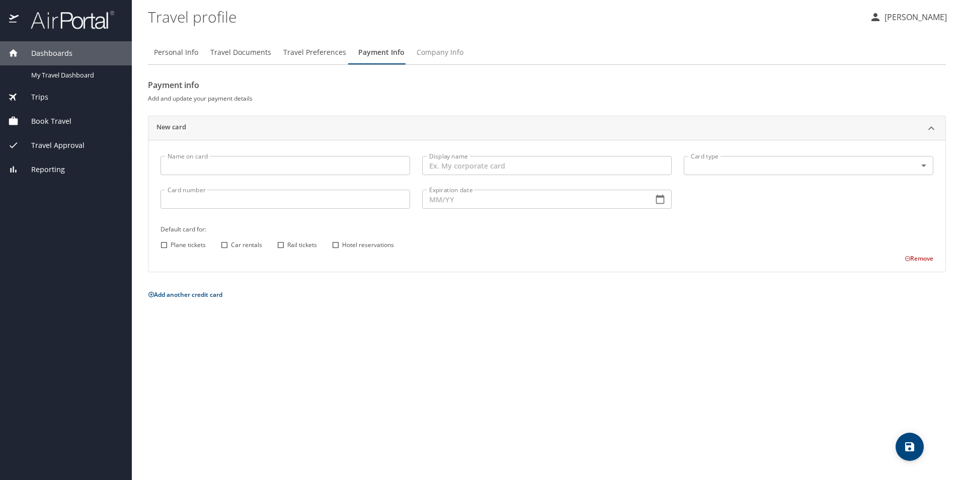
click at [438, 53] on span "Company Info" at bounding box center [440, 52] width 47 height 13
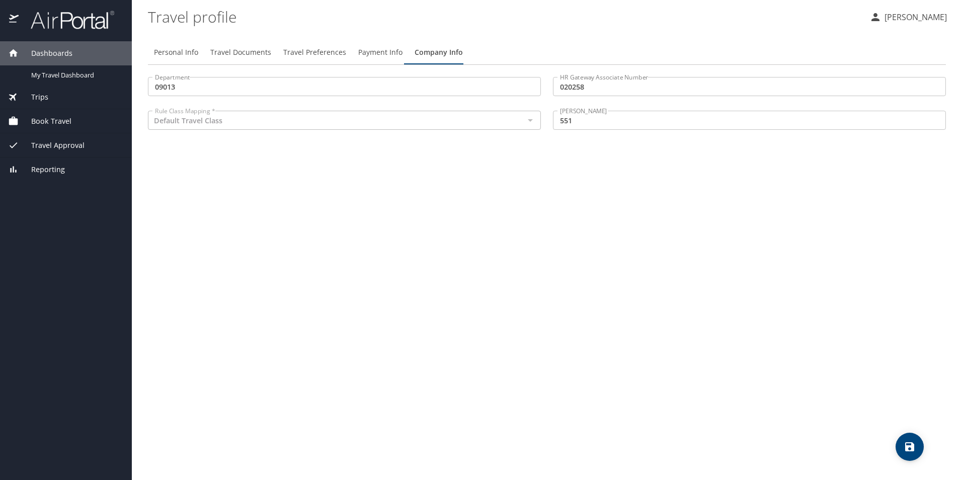
click at [180, 258] on div "Personal Info Travel Documents Travel Preferences Payment Info Company Info Dep…" at bounding box center [547, 256] width 798 height 448
click at [912, 19] on p "Aimee Balyeat" at bounding box center [914, 17] width 65 height 12
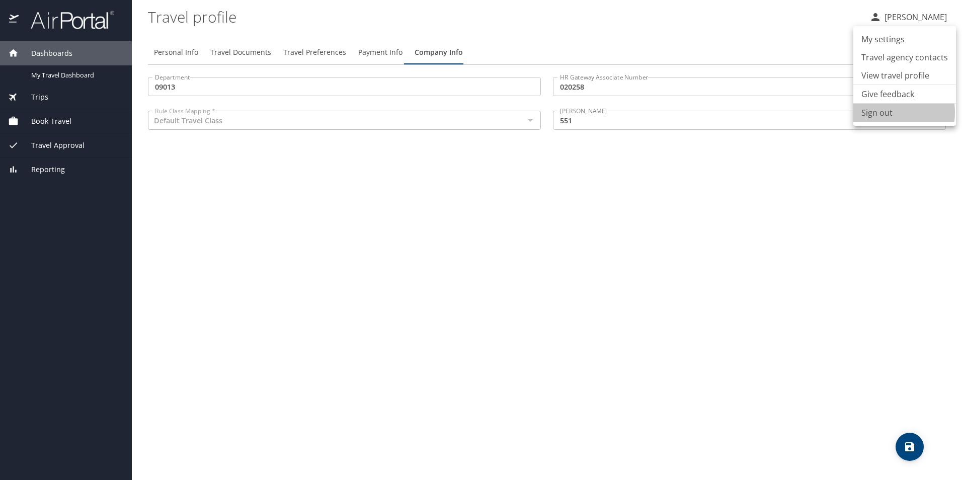
click at [883, 112] on li "Sign out" at bounding box center [905, 113] width 103 height 18
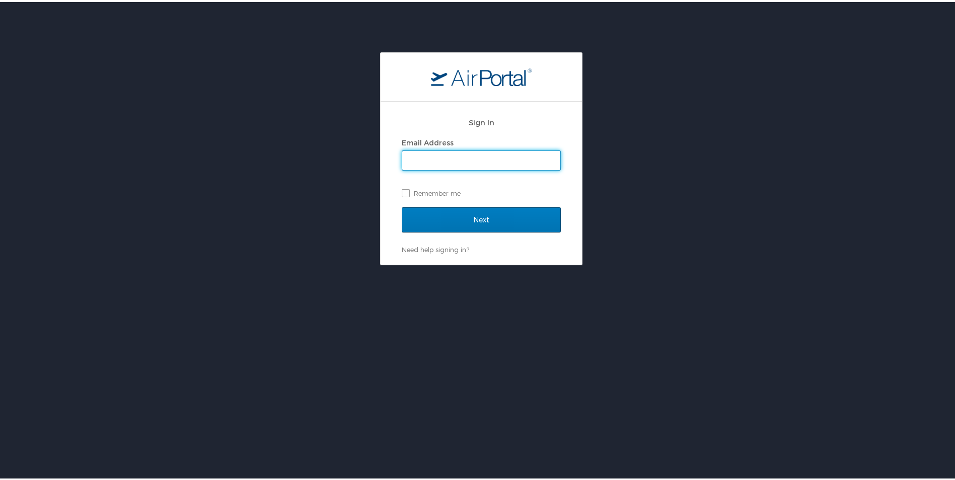
click at [494, 156] on input "Email Address" at bounding box center [481, 158] width 158 height 19
click at [660, 170] on div "Sign In Email Address Remember me Next Need help signing in? Forgot password? H…" at bounding box center [481, 156] width 962 height 213
